Goal: Transaction & Acquisition: Purchase product/service

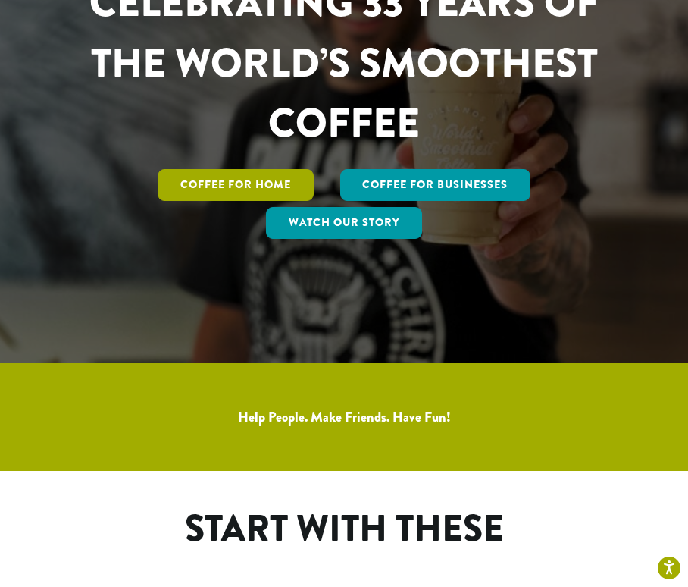
click at [211, 201] on link "Coffee for Home" at bounding box center [236, 185] width 156 height 32
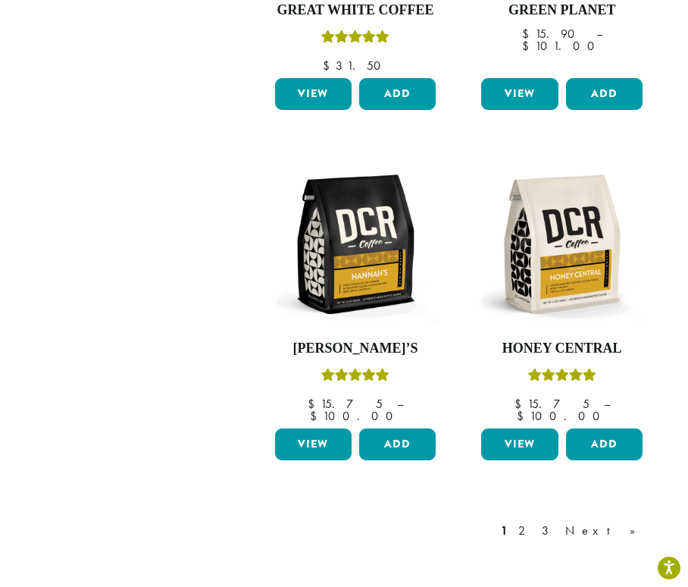
scroll to position [1971, 0]
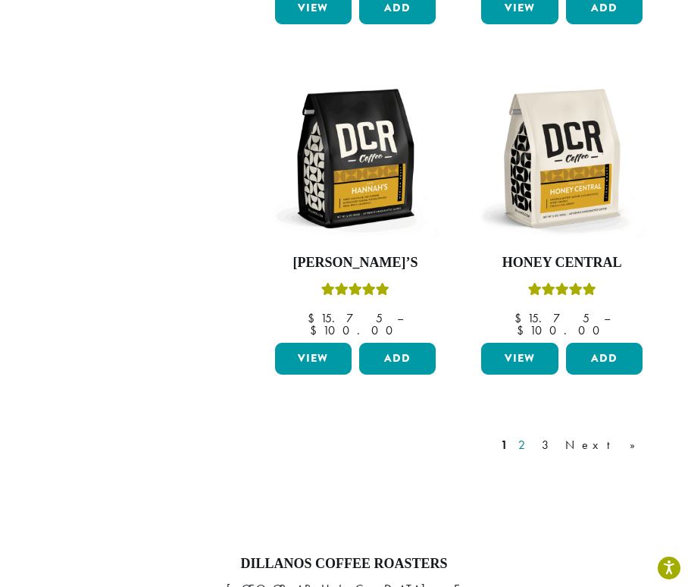
click at [534, 436] on link "2" at bounding box center [524, 445] width 19 height 18
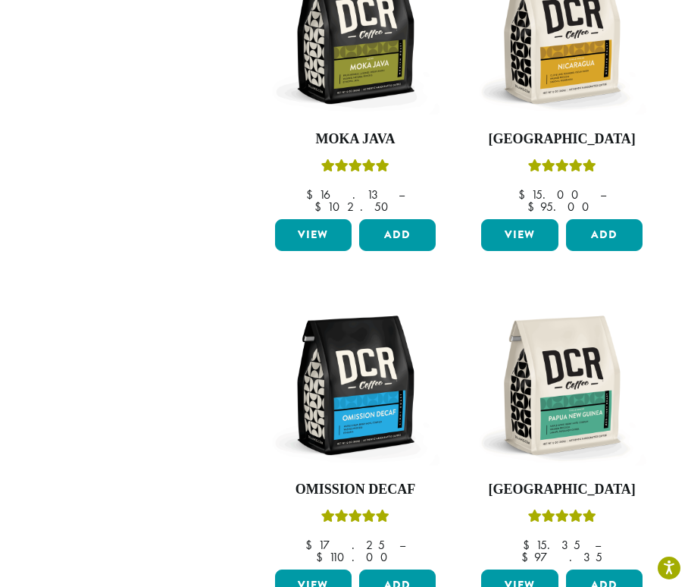
scroll to position [1913, 0]
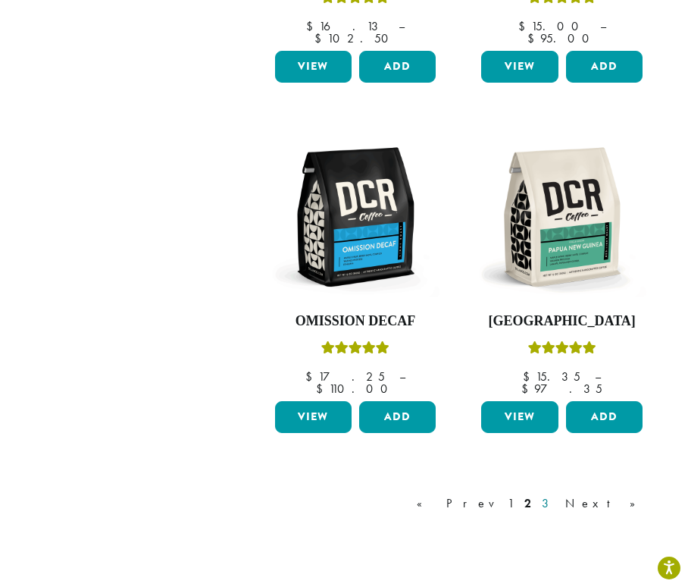
click at [558, 494] on link "3" at bounding box center [548, 503] width 19 height 18
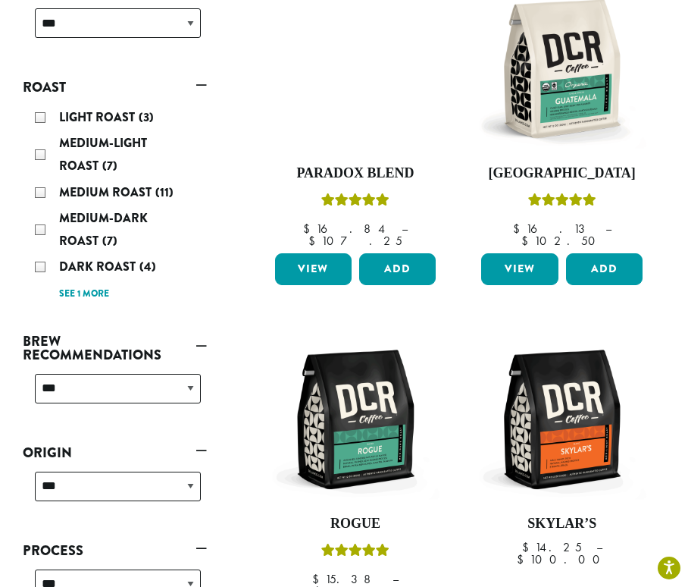
scroll to position [93, 0]
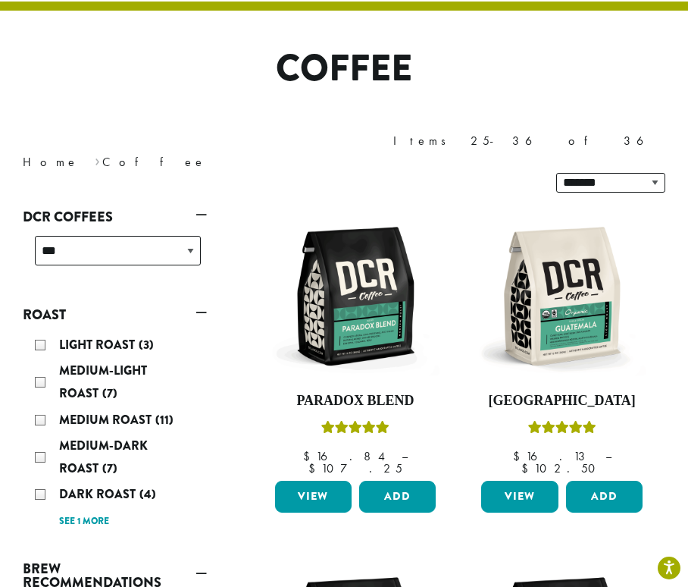
click at [87, 153] on nav "Home › Coffee" at bounding box center [172, 162] width 299 height 18
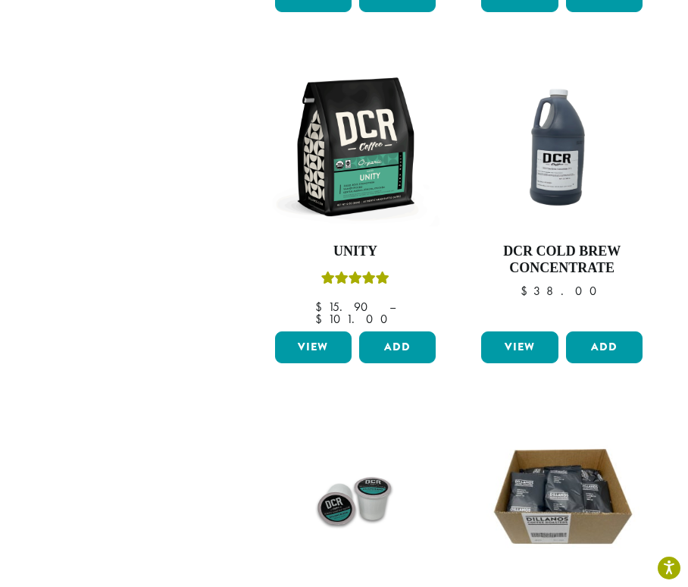
scroll to position [1534, 0]
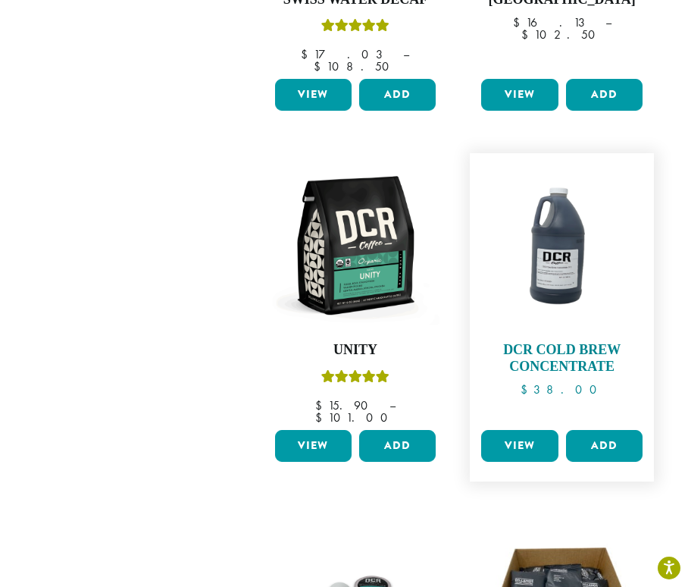
click at [537, 342] on h4 "DCR Cold Brew Concentrate" at bounding box center [562, 358] width 169 height 33
